Goal: Task Accomplishment & Management: Use online tool/utility

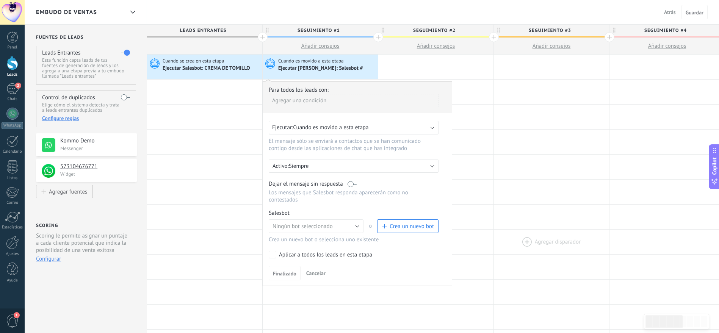
click at [597, 245] on div at bounding box center [551, 242] width 115 height 25
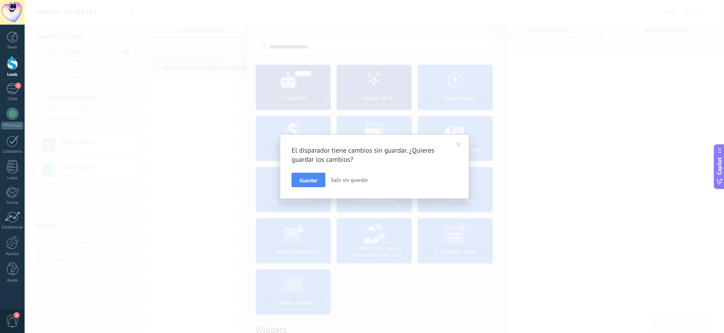
click at [360, 180] on span "Salir sin guardar" at bounding box center [349, 180] width 37 height 7
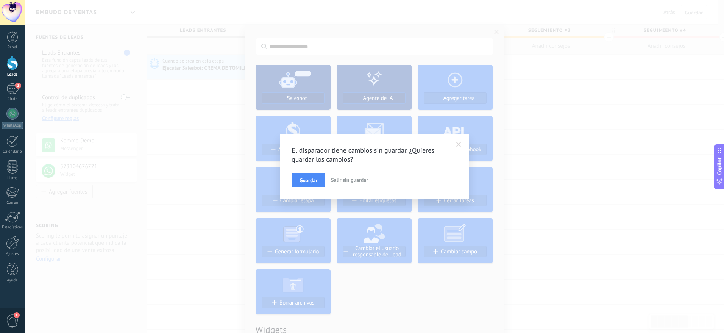
click at [360, 180] on span "Salir sin guardar" at bounding box center [349, 180] width 37 height 7
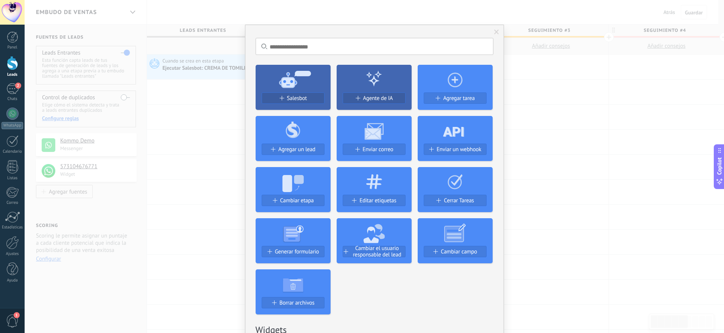
click at [494, 30] on span at bounding box center [496, 32] width 5 height 5
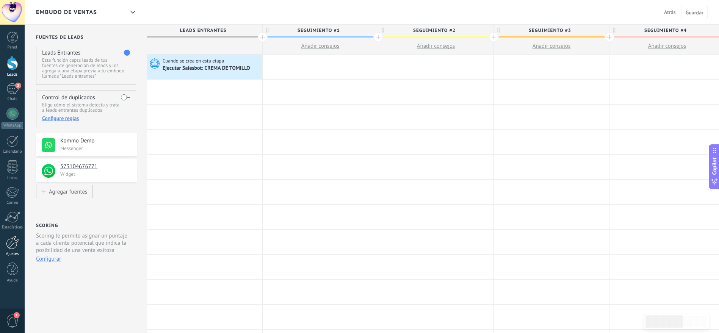
click at [12, 248] on div at bounding box center [12, 242] width 13 height 13
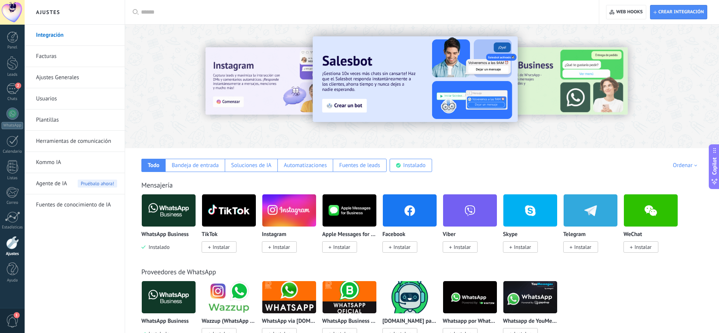
click at [83, 139] on link "Herramientas de comunicación" at bounding box center [76, 141] width 81 height 21
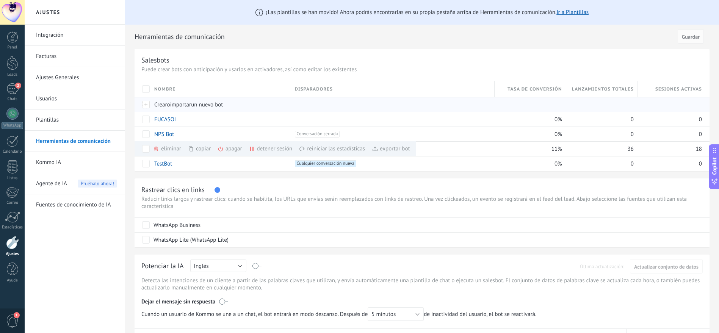
click at [170, 104] on span "o" at bounding box center [168, 104] width 3 height 7
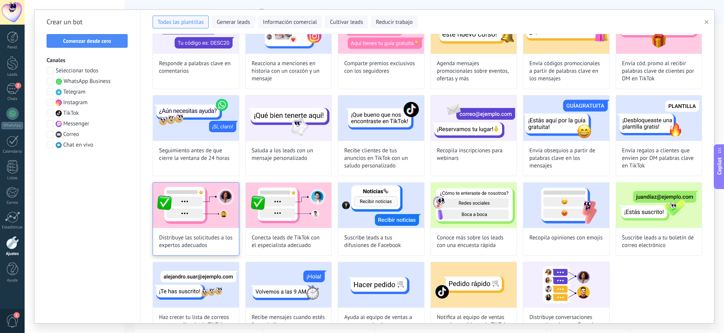
scroll to position [137, 0]
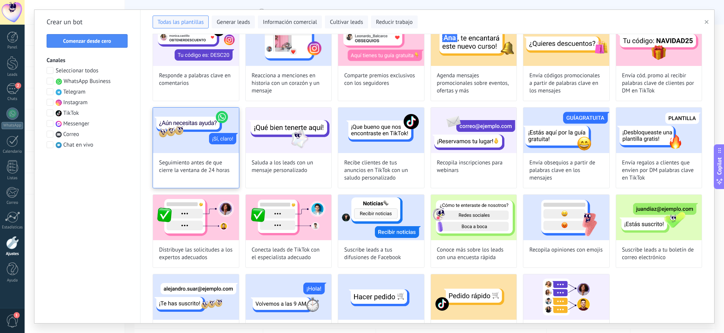
click at [193, 144] on img at bounding box center [196, 130] width 86 height 45
type input "**********"
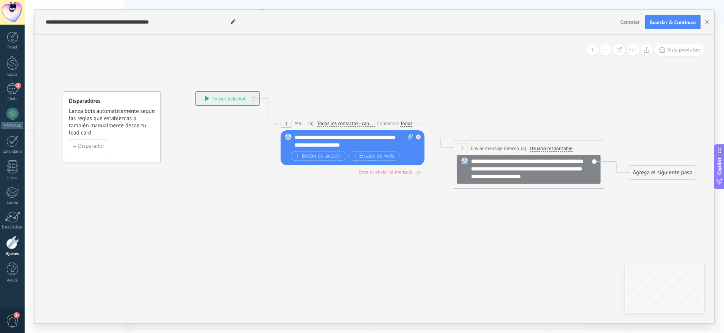
drag, startPoint x: 293, startPoint y: 136, endPoint x: 302, endPoint y: 138, distance: 9.3
click at [302, 138] on div "Reemplazar Quitar Convertir a mensaje de voz Arrastre la imagen aquí para adjun…" at bounding box center [353, 147] width 144 height 35
drag, startPoint x: 350, startPoint y: 144, endPoint x: 294, endPoint y: 137, distance: 57.2
click at [294, 137] on div "Reemplazar Quitar Convertir a mensaje de voz Arrastre la imagen aquí para adjun…" at bounding box center [353, 147] width 144 height 35
paste div
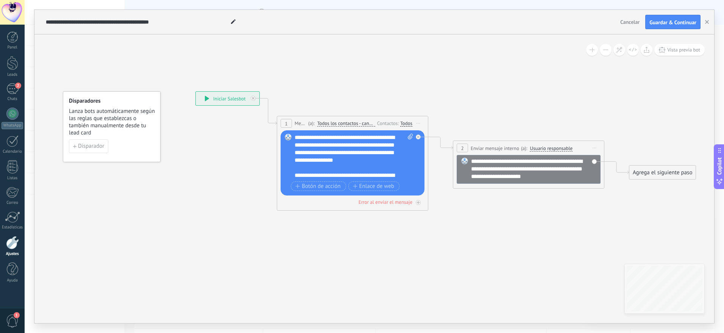
click at [364, 226] on icon at bounding box center [433, 140] width 854 height 476
click at [418, 202] on icon at bounding box center [419, 203] width 4 height 4
click at [418, 202] on icon at bounding box center [418, 202] width 3 height 3
click at [399, 202] on div "Error al enviar el mensaje" at bounding box center [386, 202] width 54 height 6
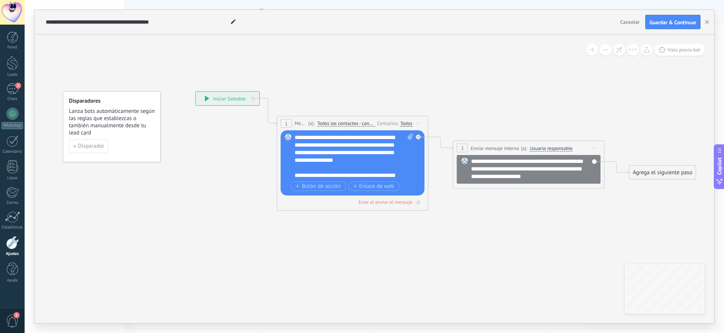
click at [233, 22] on use at bounding box center [233, 21] width 5 height 5
click at [205, 19] on input "**********" at bounding box center [137, 22] width 183 height 6
type input "**********"
click at [627, 23] on span "Cancelar" at bounding box center [630, 22] width 19 height 7
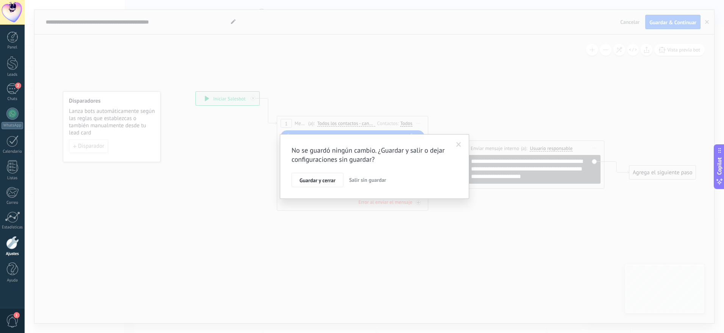
click at [365, 181] on span "Salir sin guardar" at bounding box center [367, 180] width 37 height 7
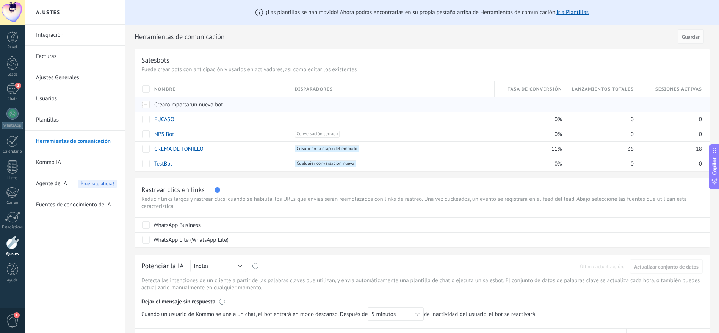
click at [191, 106] on span "importar" at bounding box center [180, 104] width 21 height 7
click at [0, 0] on input "importar un nuevo bot" at bounding box center [0, 0] width 0 height 0
click at [160, 104] on span "Crear" at bounding box center [160, 104] width 13 height 7
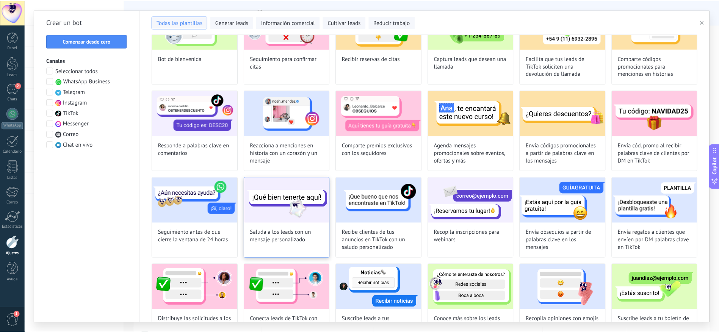
scroll to position [114, 0]
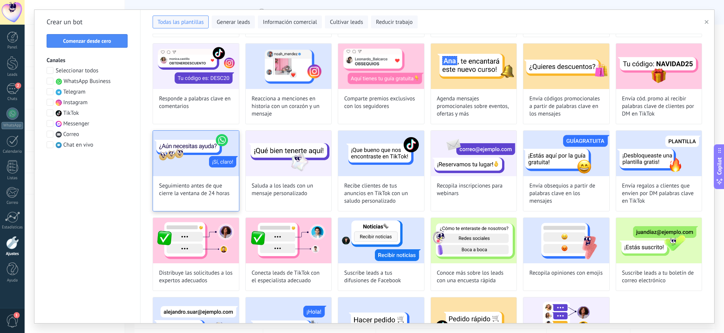
click at [179, 174] on img at bounding box center [196, 153] width 86 height 45
type input "**********"
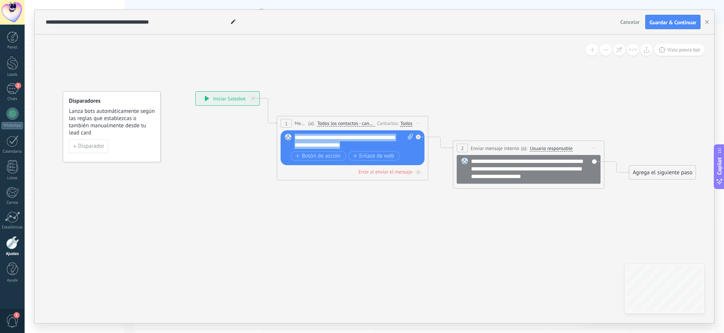
drag, startPoint x: 296, startPoint y: 137, endPoint x: 356, endPoint y: 142, distance: 60.4
click at [356, 142] on div "**********" at bounding box center [354, 141] width 119 height 15
paste div
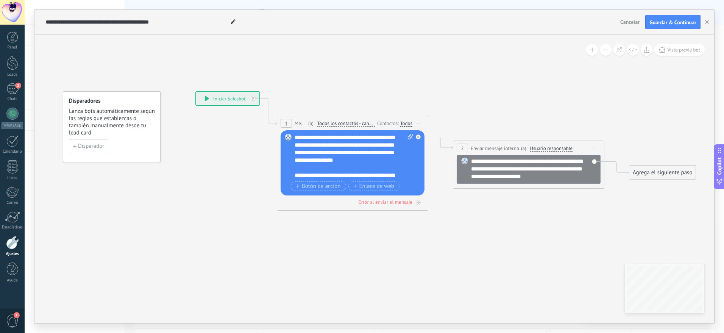
click at [355, 137] on div "**********" at bounding box center [354, 156] width 119 height 45
click at [206, 23] on input "**********" at bounding box center [137, 22] width 183 height 6
type input "**********"
click at [676, 20] on span "Guardar & Continuar" at bounding box center [673, 22] width 47 height 5
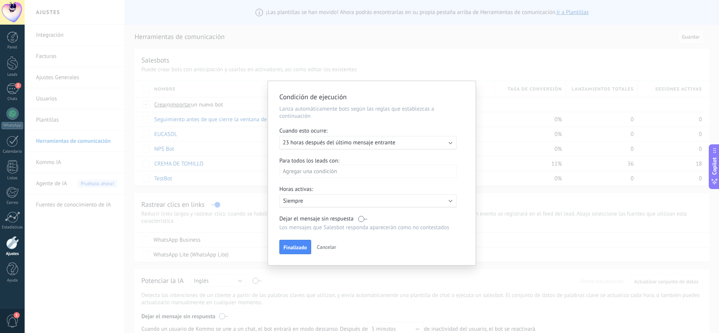
click at [450, 144] on div "Ejecutar: 23 horas después del último mensaje entrante" at bounding box center [367, 143] width 177 height 14
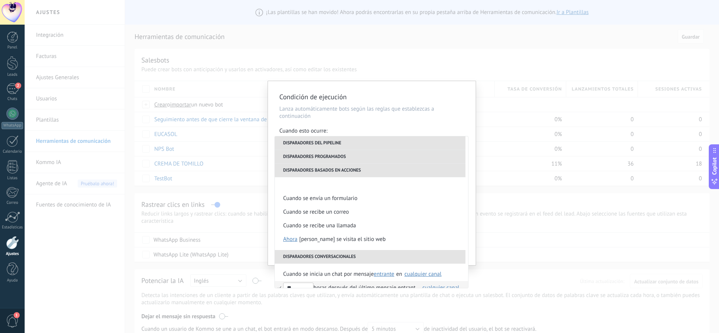
scroll to position [152, 0]
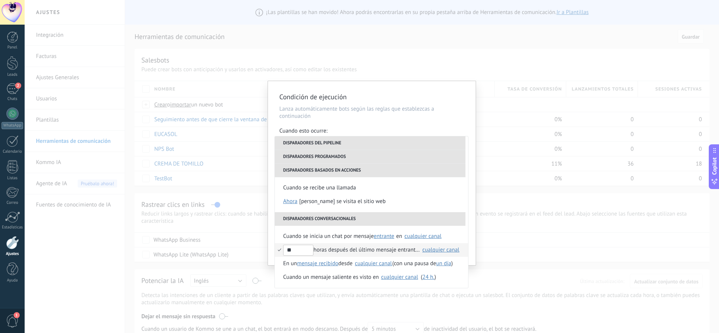
click at [293, 250] on input "**" at bounding box center [298, 250] width 30 height 11
type input "*"
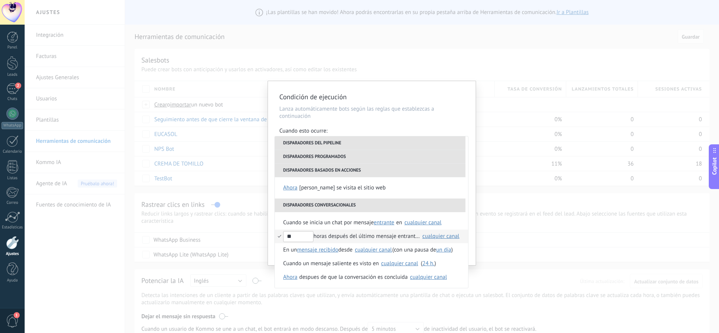
scroll to position [38, 0]
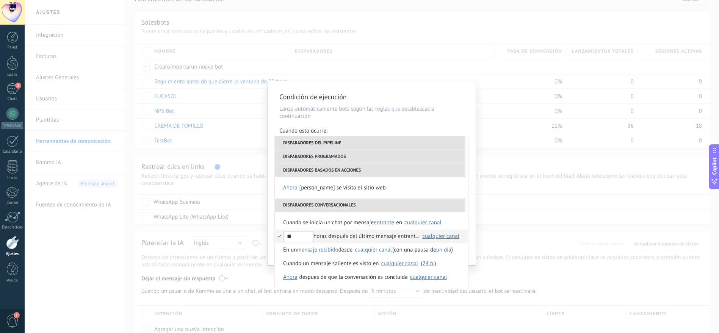
type input "**"
click at [504, 241] on div "**********" at bounding box center [372, 166] width 694 height 333
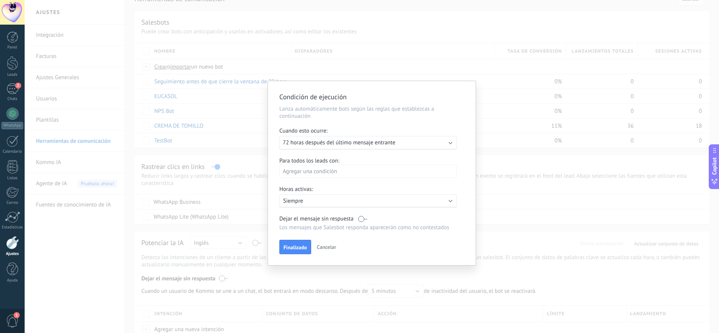
scroll to position [0, 0]
click at [448, 202] on div "Activo: Siempre" at bounding box center [368, 200] width 170 height 7
click at [429, 217] on span "10:00" at bounding box center [436, 217] width 14 height 7
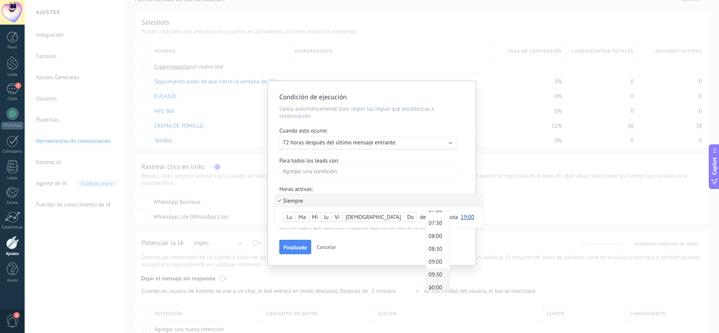
scroll to position [149, 0]
click at [426, 274] on span "08:00" at bounding box center [436, 274] width 21 height 7
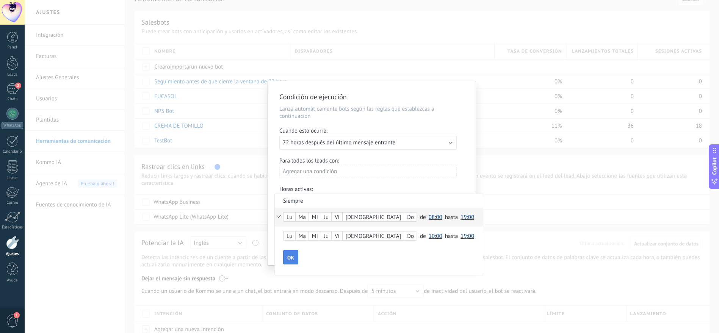
click at [296, 255] on button "OK" at bounding box center [290, 257] width 15 height 14
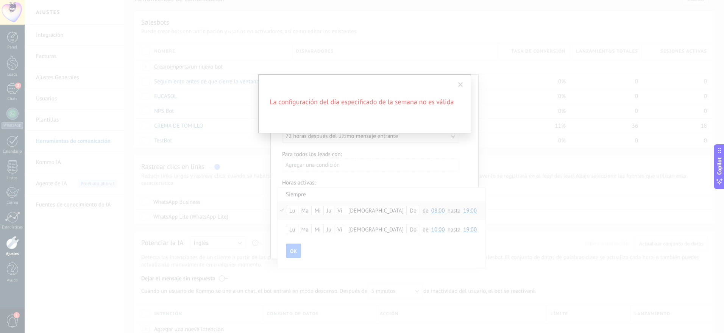
click at [460, 84] on span at bounding box center [460, 84] width 5 height 5
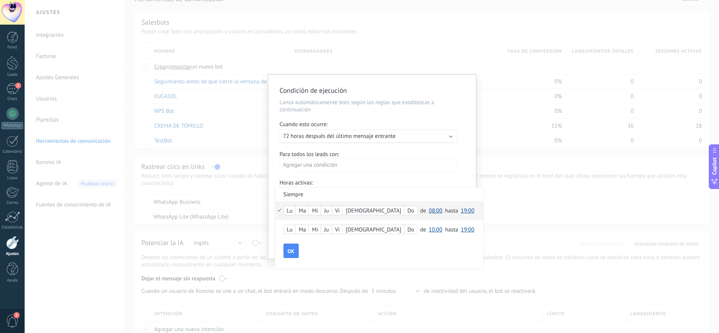
click at [278, 210] on div "[PERSON_NAME] Do de 00:00 00:30 01:00 01:30 02:00 02:30 03:00 03:30 04:00 04:30…" at bounding box center [379, 210] width 208 height 19
click at [291, 252] on span "OK" at bounding box center [291, 251] width 7 height 5
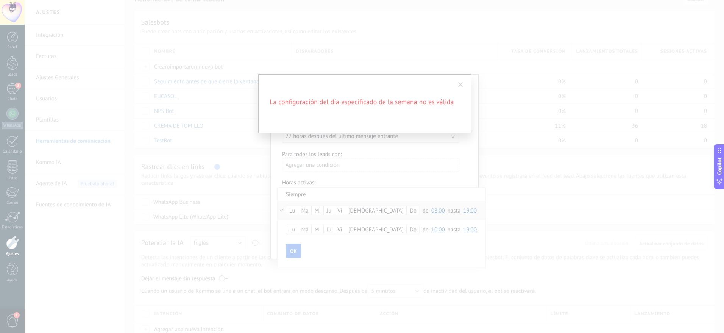
click at [291, 251] on div "La configuración del día especificado de la semana no es válida" at bounding box center [362, 166] width 724 height 333
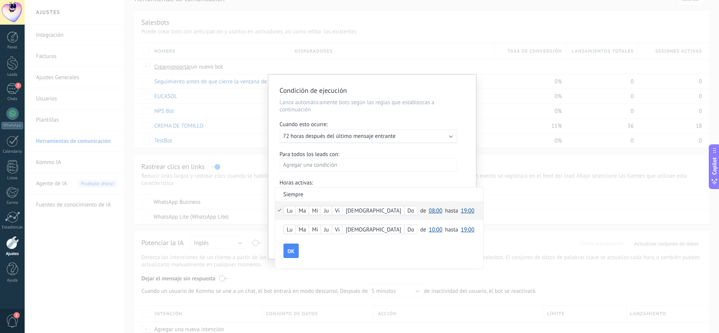
click at [283, 232] on div "Lu" at bounding box center [289, 229] width 12 height 9
click at [280, 228] on div "[PERSON_NAME] Do de 00:00 00:30 01:00 01:30 02:00 02:30 03:00 03:30 04:00 04:30…" at bounding box center [379, 229] width 208 height 19
click at [278, 210] on div "[PERSON_NAME] Do de 00:00 00:30 01:00 01:30 02:00 02:30 03:00 03:30 04:00 04:30…" at bounding box center [379, 210] width 208 height 19
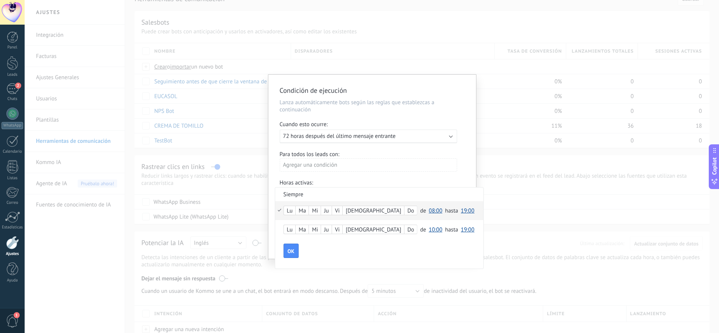
click at [522, 271] on div "Condición de ejecución Lanza automáticamente bots según las reglas que establez…" at bounding box center [372, 166] width 694 height 333
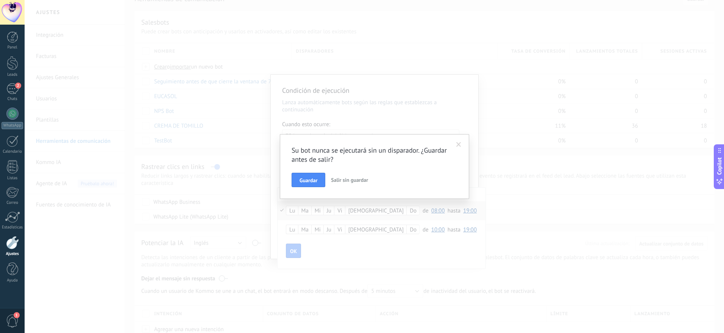
click at [364, 181] on span "Salir sin guardar" at bounding box center [349, 180] width 37 height 7
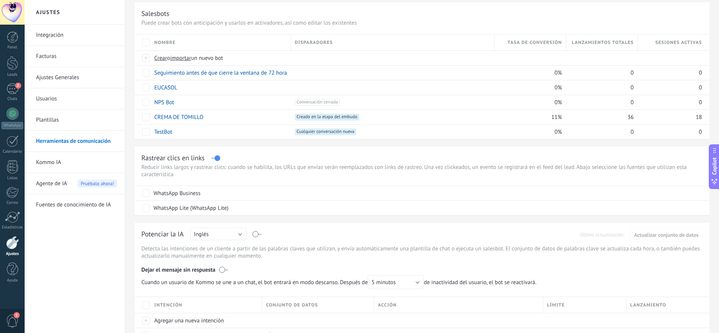
scroll to position [38, 0]
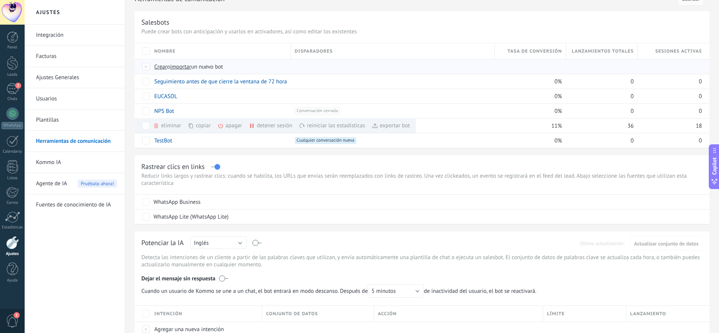
click at [162, 68] on span "Crear" at bounding box center [160, 66] width 13 height 7
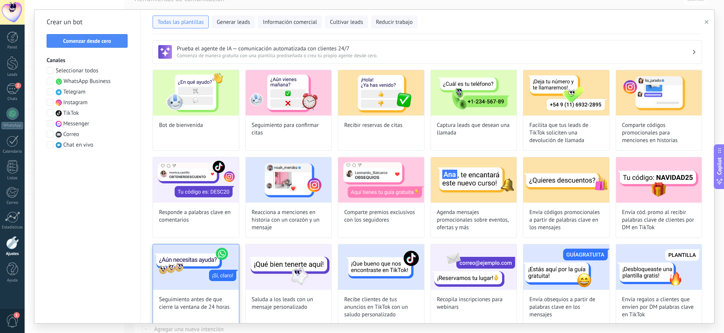
click at [180, 281] on img at bounding box center [196, 266] width 86 height 45
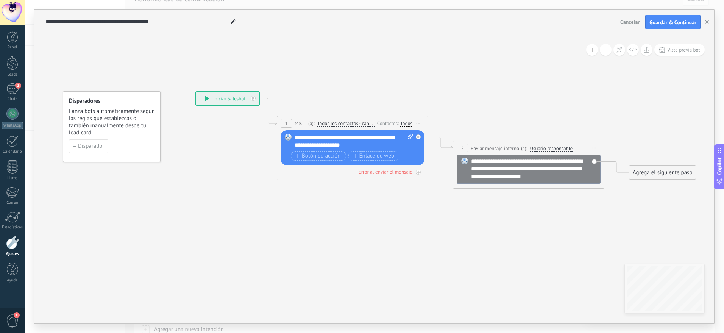
click at [202, 23] on input "**********" at bounding box center [137, 22] width 183 height 6
type input "**********"
drag, startPoint x: 294, startPoint y: 137, endPoint x: 299, endPoint y: 138, distance: 4.2
click at [299, 138] on div "Reemplazar Quitar Convertir a mensaje de voz Arrastre la imagen aquí para adjun…" at bounding box center [353, 147] width 144 height 35
drag, startPoint x: 295, startPoint y: 136, endPoint x: 366, endPoint y: 147, distance: 72.0
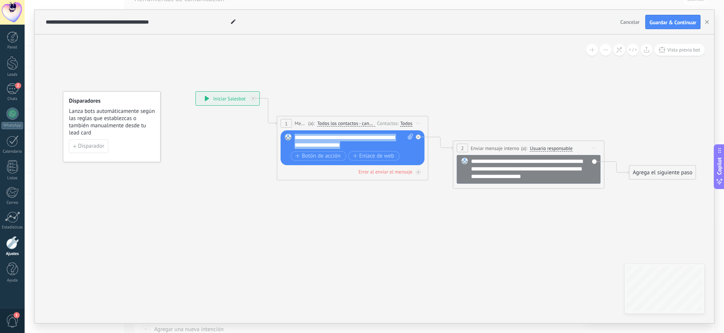
click at [366, 147] on div "**********" at bounding box center [354, 141] width 119 height 15
paste div
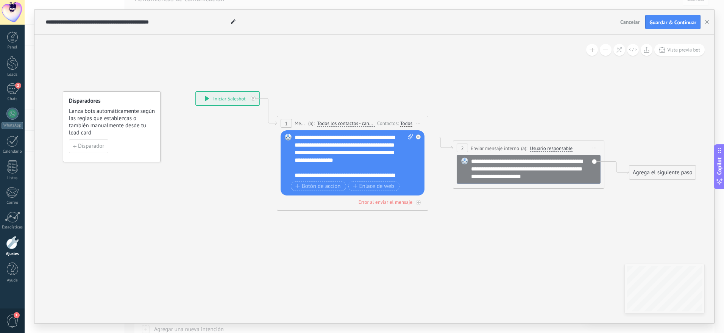
click at [568, 174] on div "**********" at bounding box center [533, 169] width 125 height 23
click at [595, 147] on span "Iniciar vista previa aquí Cambiar nombre Duplicar [GEOGRAPHIC_DATA]" at bounding box center [595, 147] width 12 height 11
click at [466, 149] on div "2" at bounding box center [462, 148] width 11 height 9
click at [461, 147] on div "2" at bounding box center [462, 148] width 11 height 9
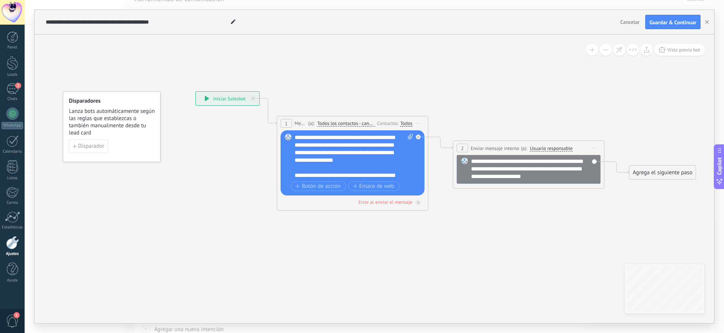
click at [418, 124] on icon at bounding box center [419, 123] width 4 height 1
click at [530, 214] on icon at bounding box center [433, 140] width 854 height 476
drag, startPoint x: 683, startPoint y: 178, endPoint x: 679, endPoint y: 173, distance: 6.2
click at [679, 173] on div "Agrega el siguiente paso" at bounding box center [663, 172] width 66 height 13
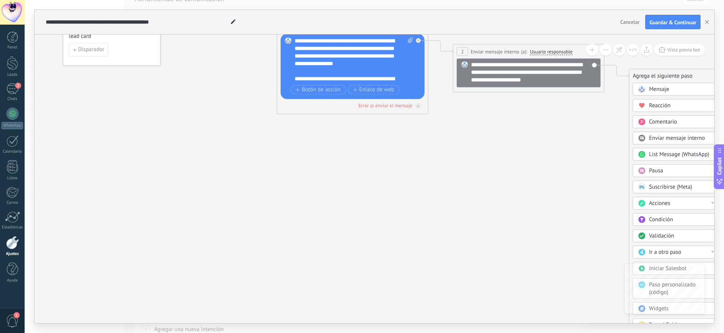
click at [662, 170] on span "Pausa" at bounding box center [656, 170] width 14 height 7
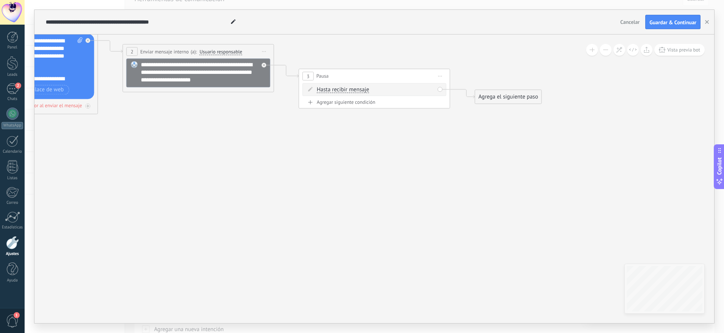
click at [440, 76] on icon at bounding box center [441, 76] width 4 height 1
click at [445, 125] on icon at bounding box center [445, 125] width 5 height 5
click at [206, 175] on icon at bounding box center [103, 54] width 854 height 498
click at [211, 329] on div "**********" at bounding box center [375, 166] width 700 height 333
click at [203, 224] on icon at bounding box center [103, 54] width 854 height 498
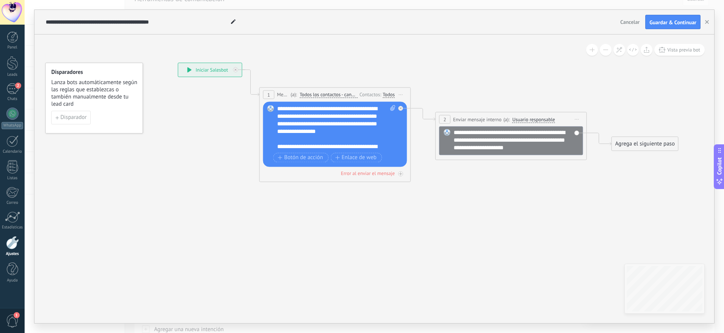
drag, startPoint x: 437, startPoint y: 237, endPoint x: 607, endPoint y: 217, distance: 171.3
click at [607, 217] on icon at bounding box center [416, 122] width 854 height 498
click at [577, 120] on span "Iniciar vista previa aquí Cambiar nombre Duplicar [GEOGRAPHIC_DATA]" at bounding box center [577, 119] width 12 height 11
click at [593, 166] on div "Borrar" at bounding box center [611, 168] width 75 height 13
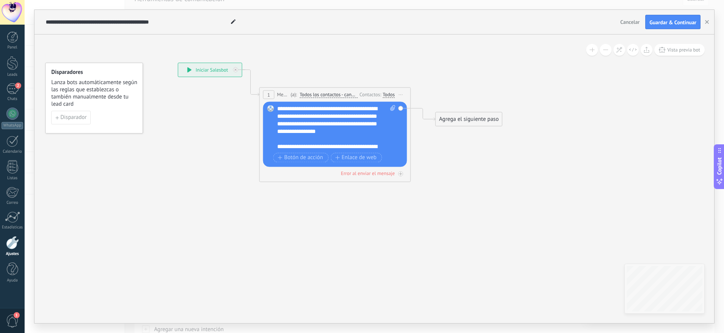
click at [471, 122] on div "Agrega el siguiente paso" at bounding box center [469, 119] width 66 height 13
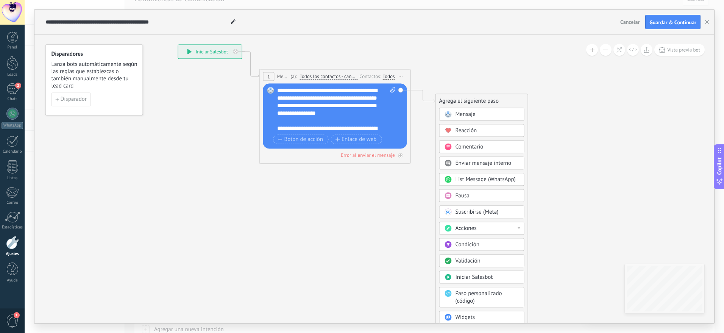
click at [466, 244] on span "Condición" at bounding box center [468, 244] width 24 height 7
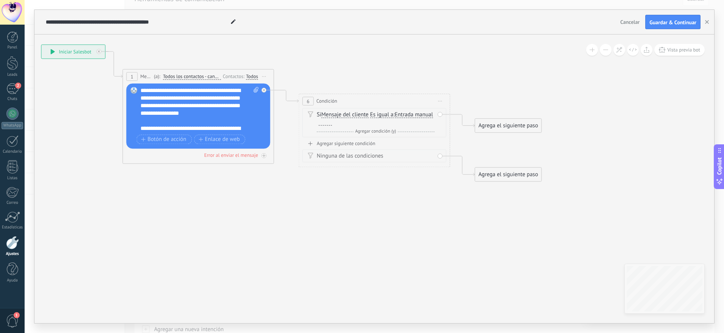
click at [369, 131] on span "Agregar condición (y)" at bounding box center [376, 131] width 45 height 6
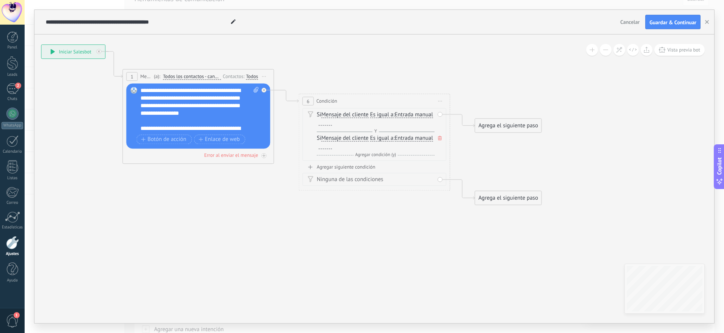
click at [440, 137] on icon at bounding box center [440, 138] width 4 height 5
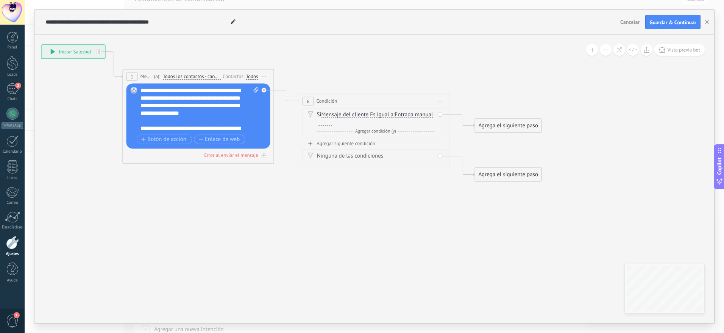
click at [310, 114] on icon at bounding box center [311, 114] width 6 height 6
click at [323, 113] on span "Mensaje del cliente" at bounding box center [345, 115] width 47 height 6
click at [323, 113] on button "Mensaje del cliente" at bounding box center [365, 115] width 95 height 14
click at [504, 224] on icon at bounding box center [279, 113] width 854 height 516
click at [442, 97] on span "Iniciar vista previa aquí Cambiar nombre Duplicar [GEOGRAPHIC_DATA]" at bounding box center [441, 100] width 12 height 11
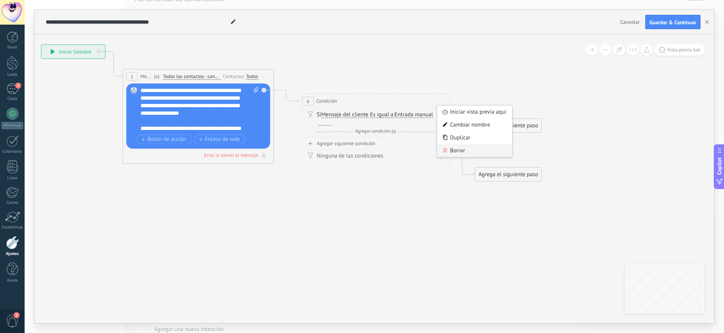
click at [463, 149] on div "Borrar" at bounding box center [475, 150] width 75 height 13
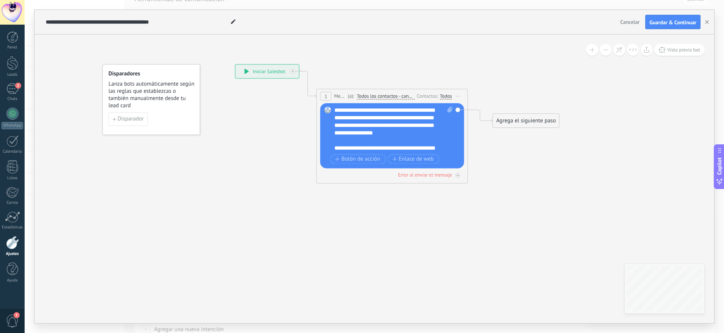
drag, startPoint x: 280, startPoint y: 208, endPoint x: 474, endPoint y: 228, distance: 195.0
click at [474, 228] on icon at bounding box center [385, 124] width 678 height 498
click at [534, 118] on div "Agrega el siguiente paso" at bounding box center [526, 120] width 66 height 13
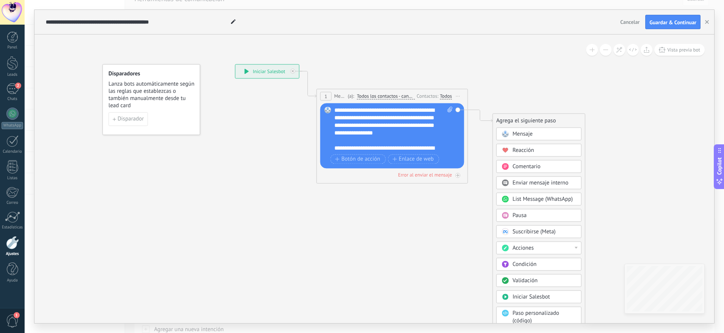
click at [640, 117] on icon at bounding box center [385, 124] width 678 height 498
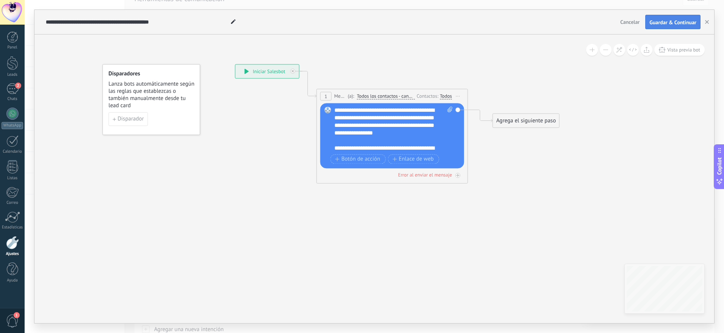
click at [674, 23] on span "Guardar & Continuar" at bounding box center [673, 22] width 47 height 5
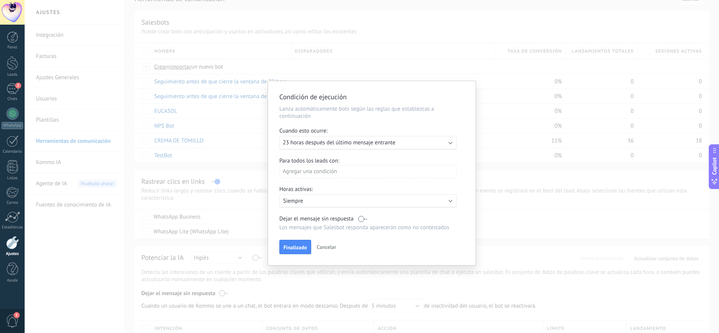
click at [440, 142] on div "Ejecutar: 23 horas después del último mensaje entrante" at bounding box center [365, 142] width 164 height 7
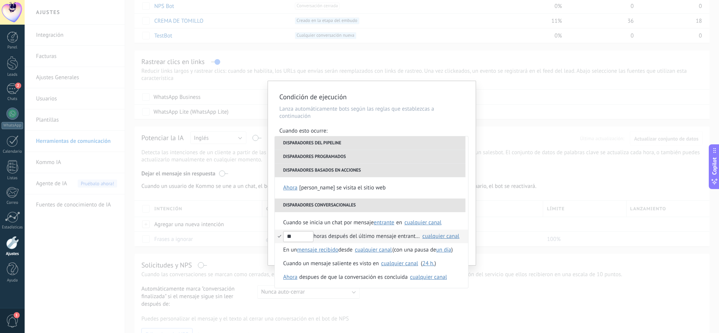
scroll to position [114, 0]
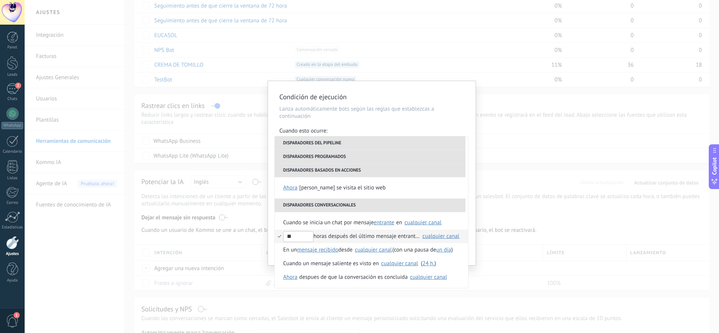
click at [296, 235] on input "**" at bounding box center [298, 236] width 30 height 11
type input "*"
type input "**"
click at [445, 235] on div "cualquier canal" at bounding box center [440, 236] width 37 height 6
click at [446, 236] on label "Seleccionar todo" at bounding box center [428, 240] width 62 height 14
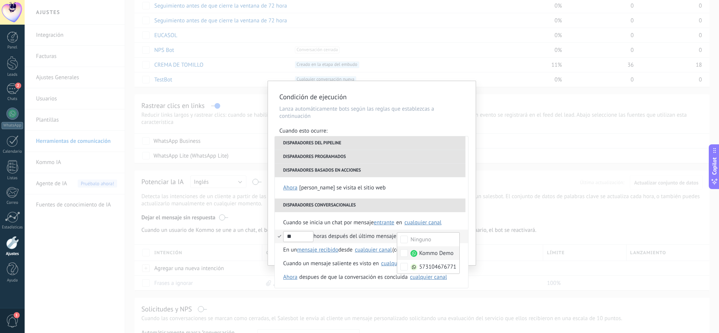
click at [499, 308] on div "**********" at bounding box center [372, 166] width 694 height 333
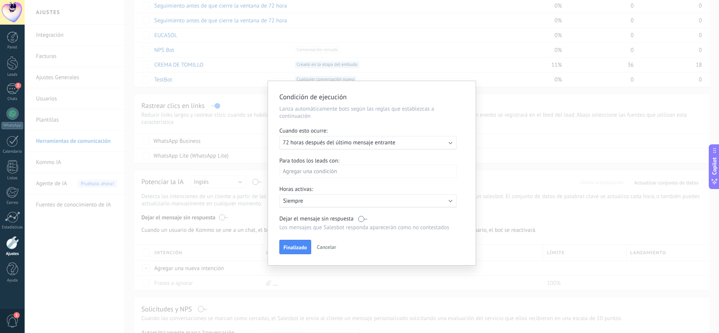
click at [286, 250] on button "Finalizado" at bounding box center [295, 247] width 32 height 14
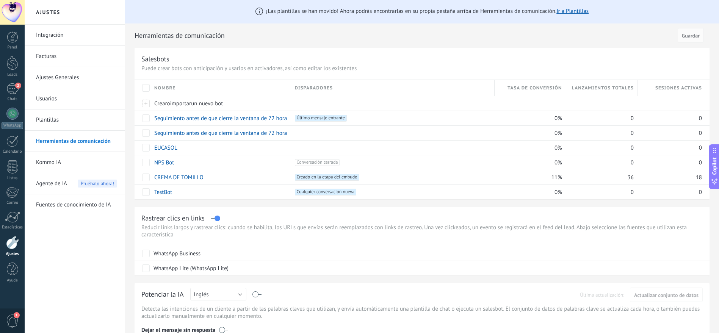
scroll to position [0, 0]
click at [10, 33] on div at bounding box center [12, 36] width 11 height 11
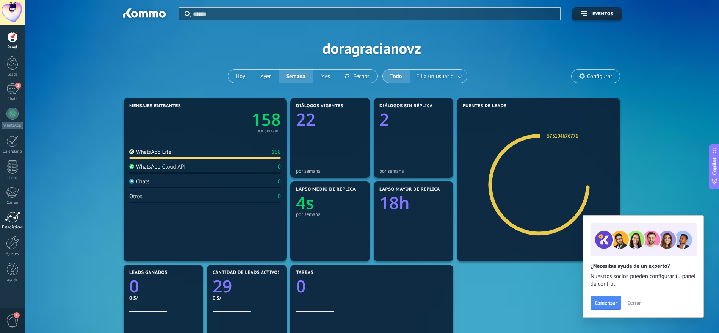
click at [11, 217] on div at bounding box center [12, 216] width 15 height 11
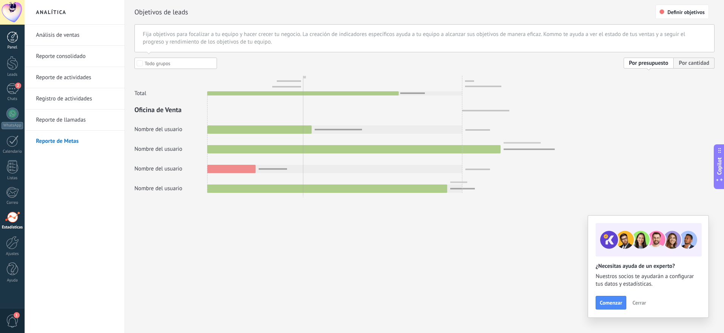
click at [14, 33] on div at bounding box center [12, 36] width 11 height 11
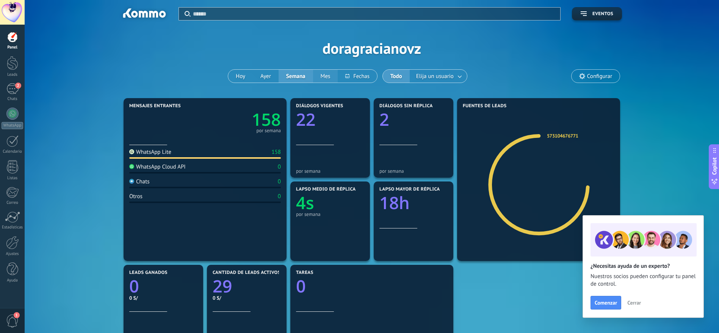
click at [327, 75] on button "Mes" at bounding box center [325, 76] width 25 height 13
click at [305, 80] on button "Semana" at bounding box center [295, 76] width 34 height 13
click at [245, 78] on button "Hoy" at bounding box center [240, 76] width 25 height 13
click at [261, 75] on button "Ayer" at bounding box center [266, 76] width 26 height 13
